Goal: Find specific page/section: Find specific page/section

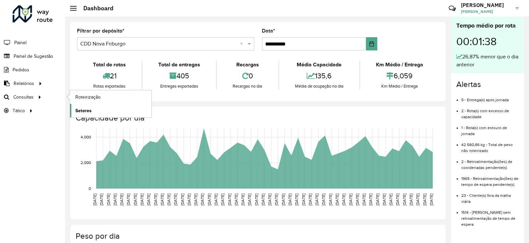
click at [86, 107] on span "Setores" at bounding box center [83, 110] width 16 height 7
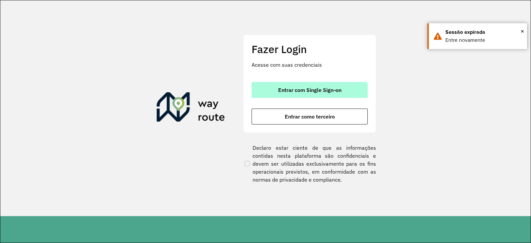
click at [300, 88] on span "Entrar com Single Sign-on" at bounding box center [309, 89] width 63 height 5
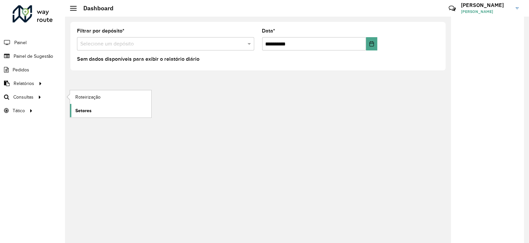
click at [84, 109] on span "Setores" at bounding box center [83, 110] width 16 height 7
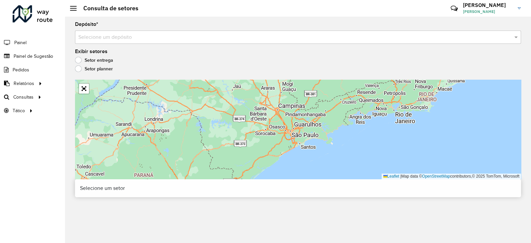
click at [95, 37] on input "text" at bounding box center [291, 38] width 426 height 8
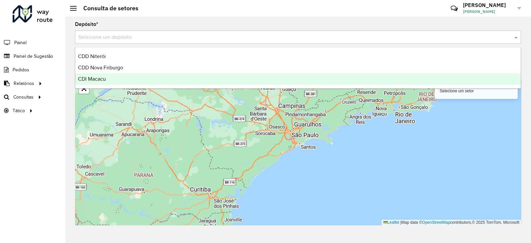
click at [99, 77] on span "CDI Macacu" at bounding box center [92, 79] width 28 height 6
